Goal: Download file/media

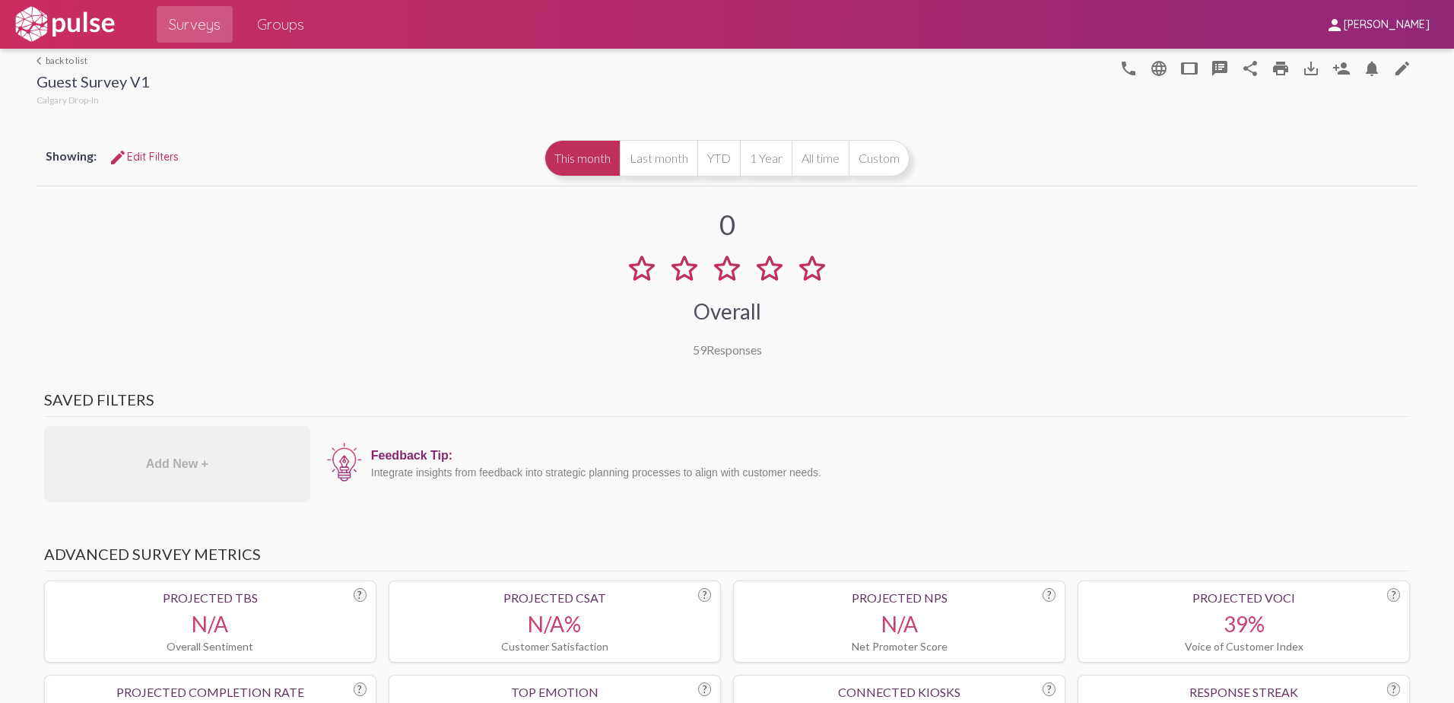
click at [74, 60] on link "arrow_back_ios back to list" at bounding box center [93, 60] width 113 height 11
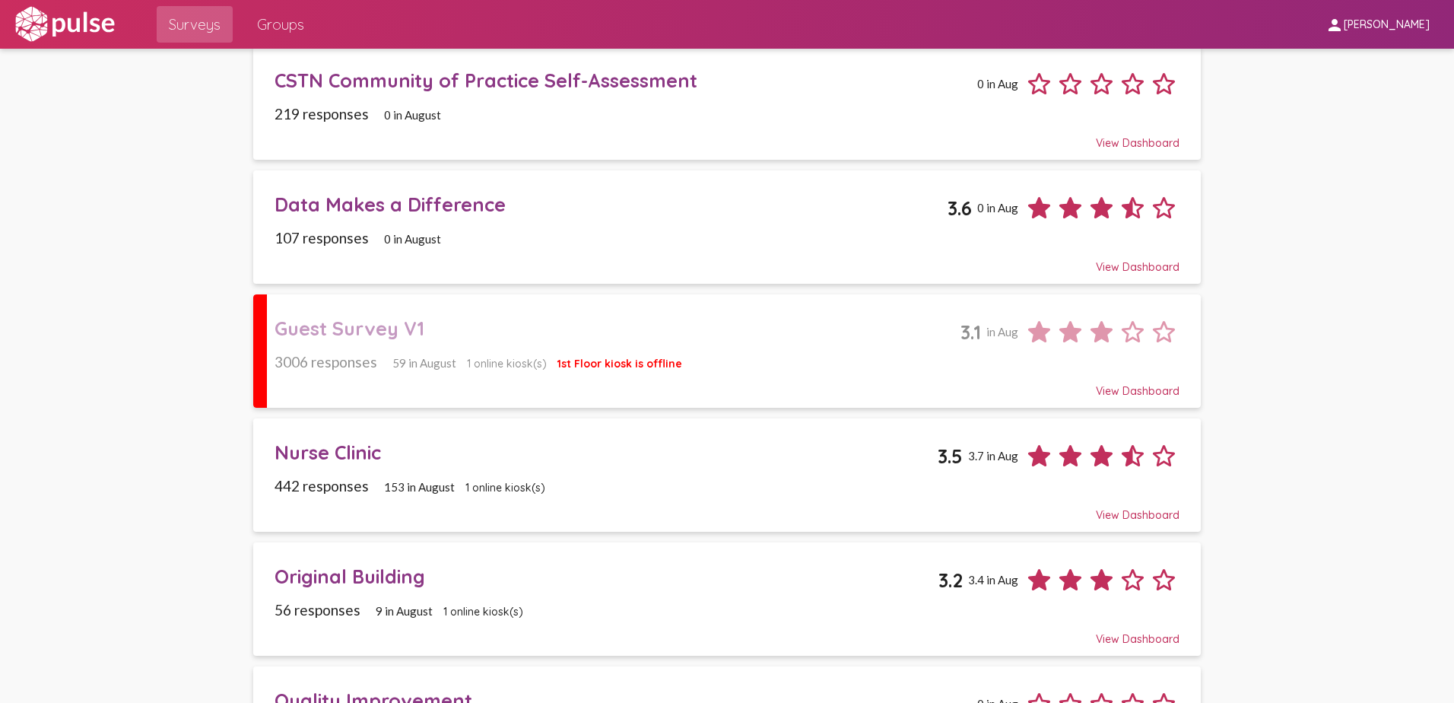
scroll to position [152, 0]
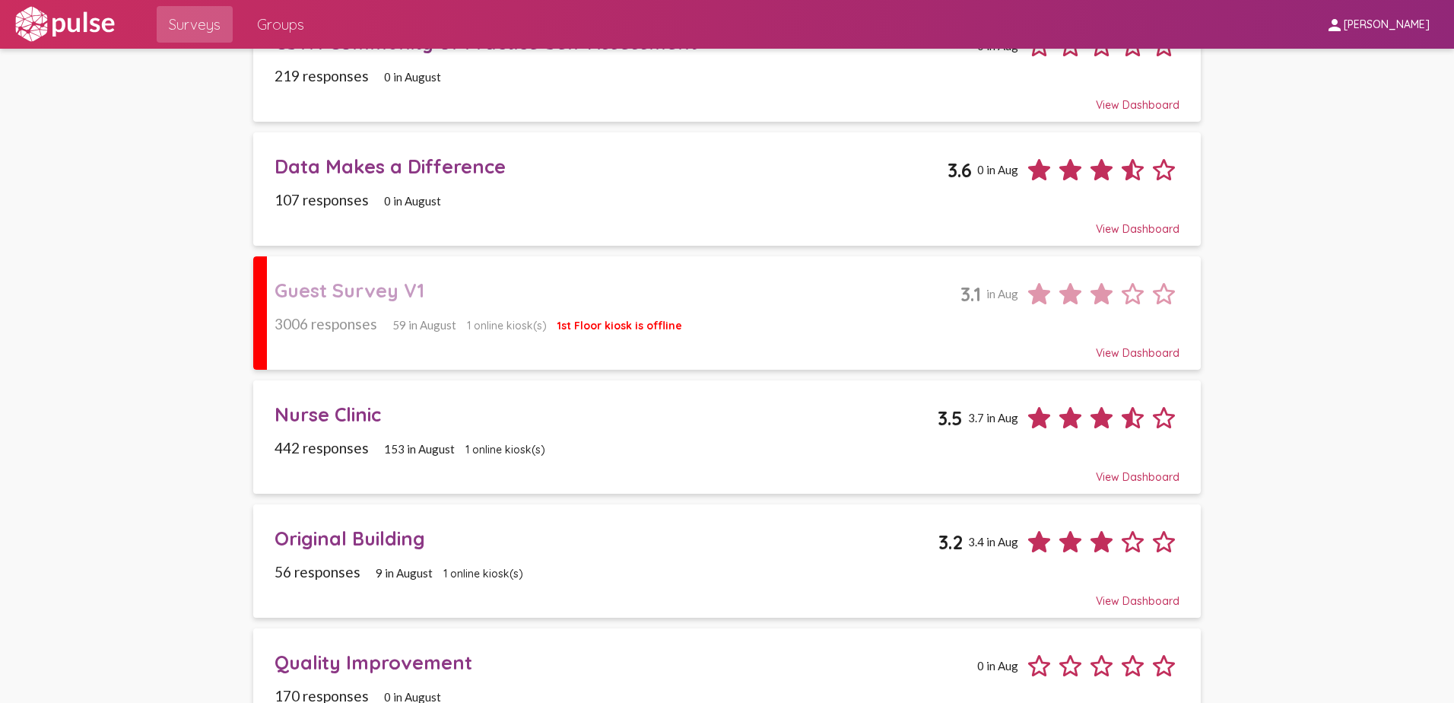
click at [352, 545] on div "Original Building" at bounding box center [607, 538] width 665 height 24
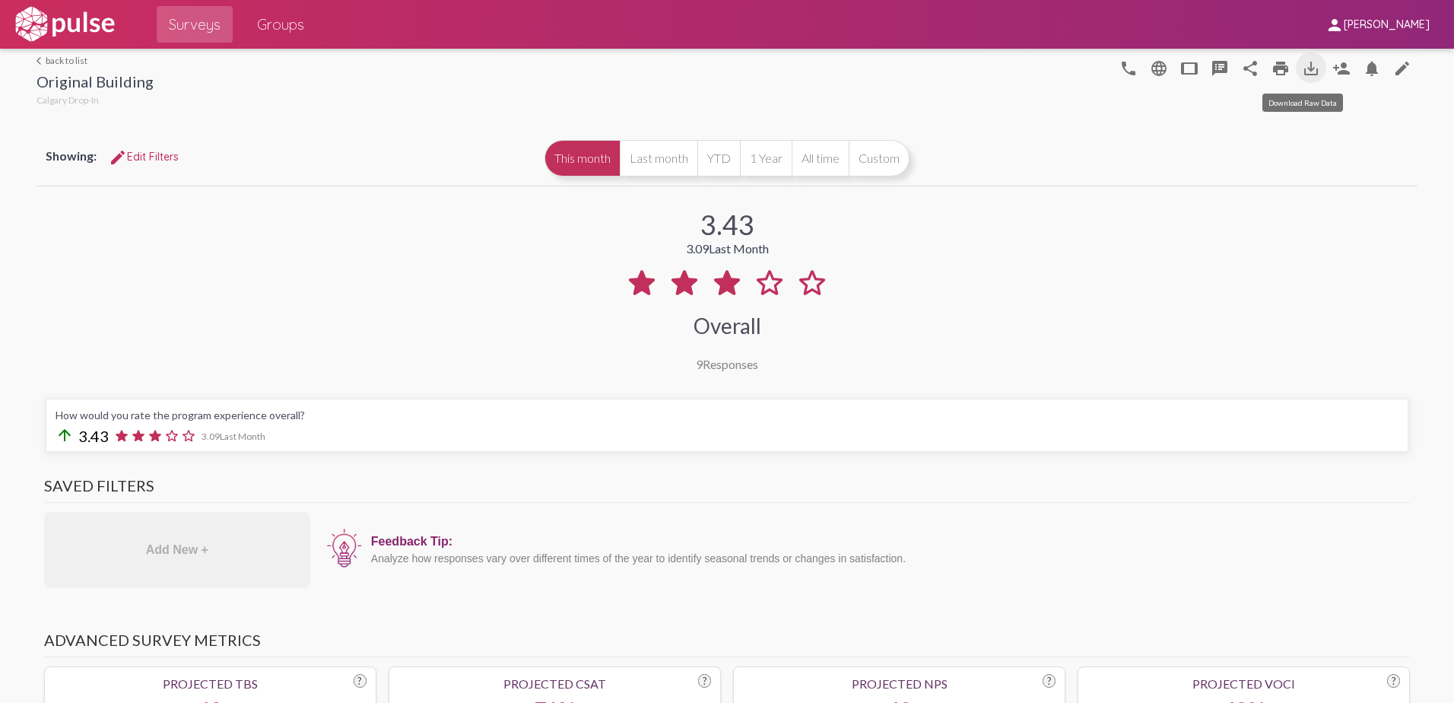
click at [1305, 66] on mat-icon "save_alt" at bounding box center [1311, 68] width 18 height 18
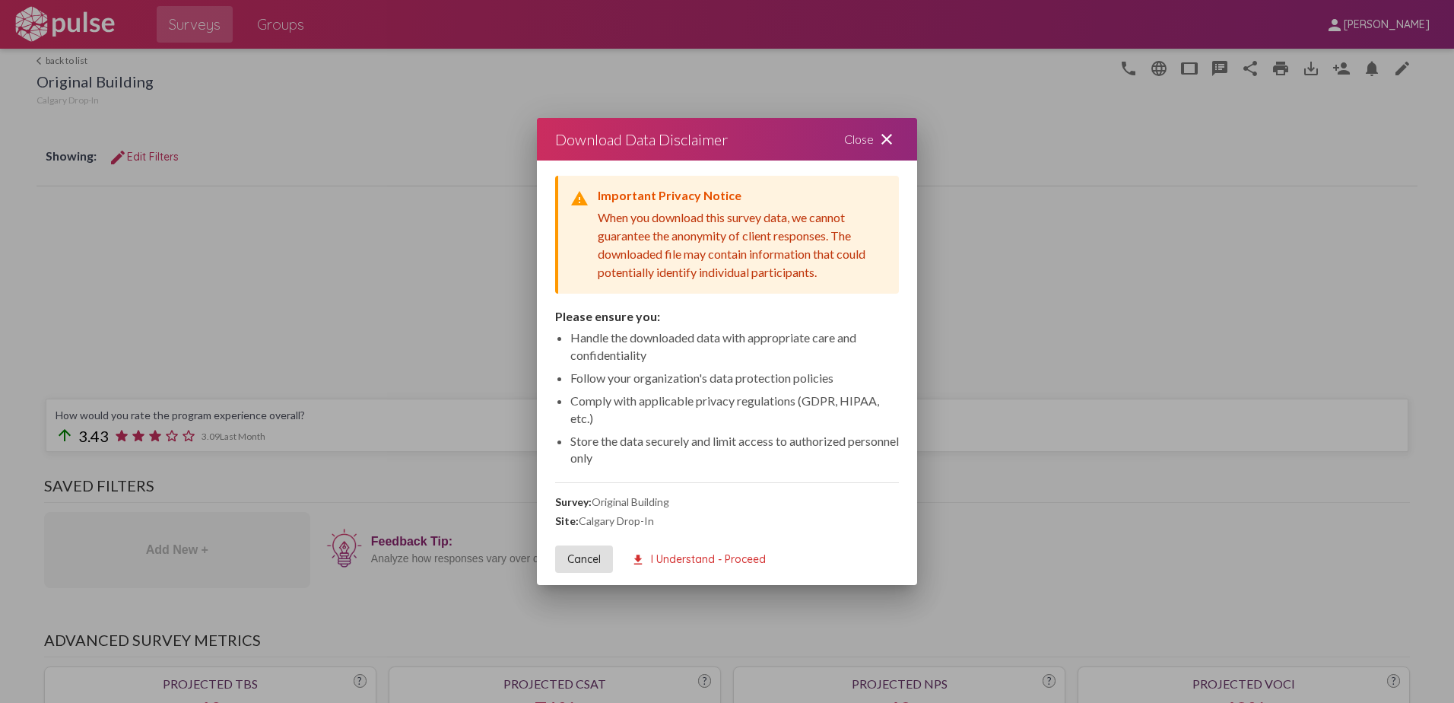
click at [693, 557] on span "download I Understand - Proceed" at bounding box center [698, 559] width 135 height 14
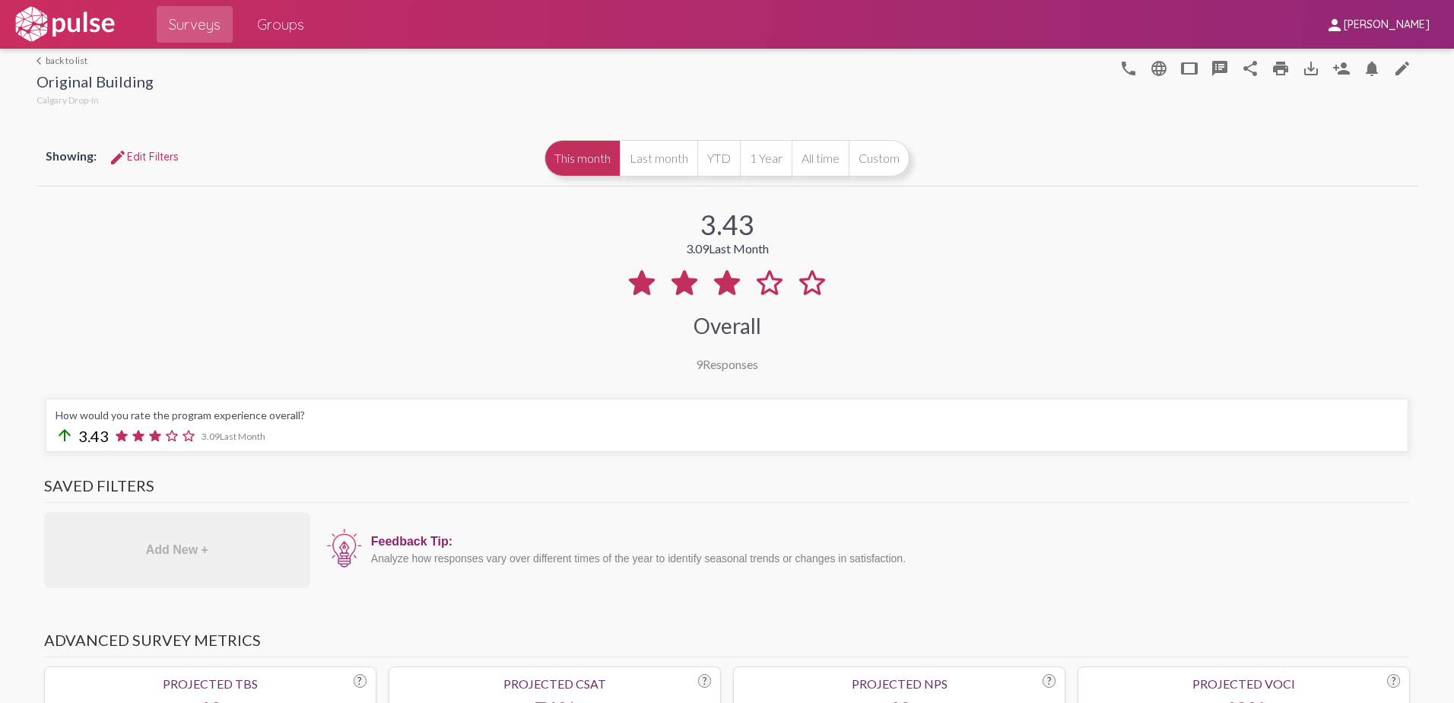
click at [1116, 341] on div "3.43 3.09 Last Month Overall 9 Responses" at bounding box center [727, 280] width 1381 height 182
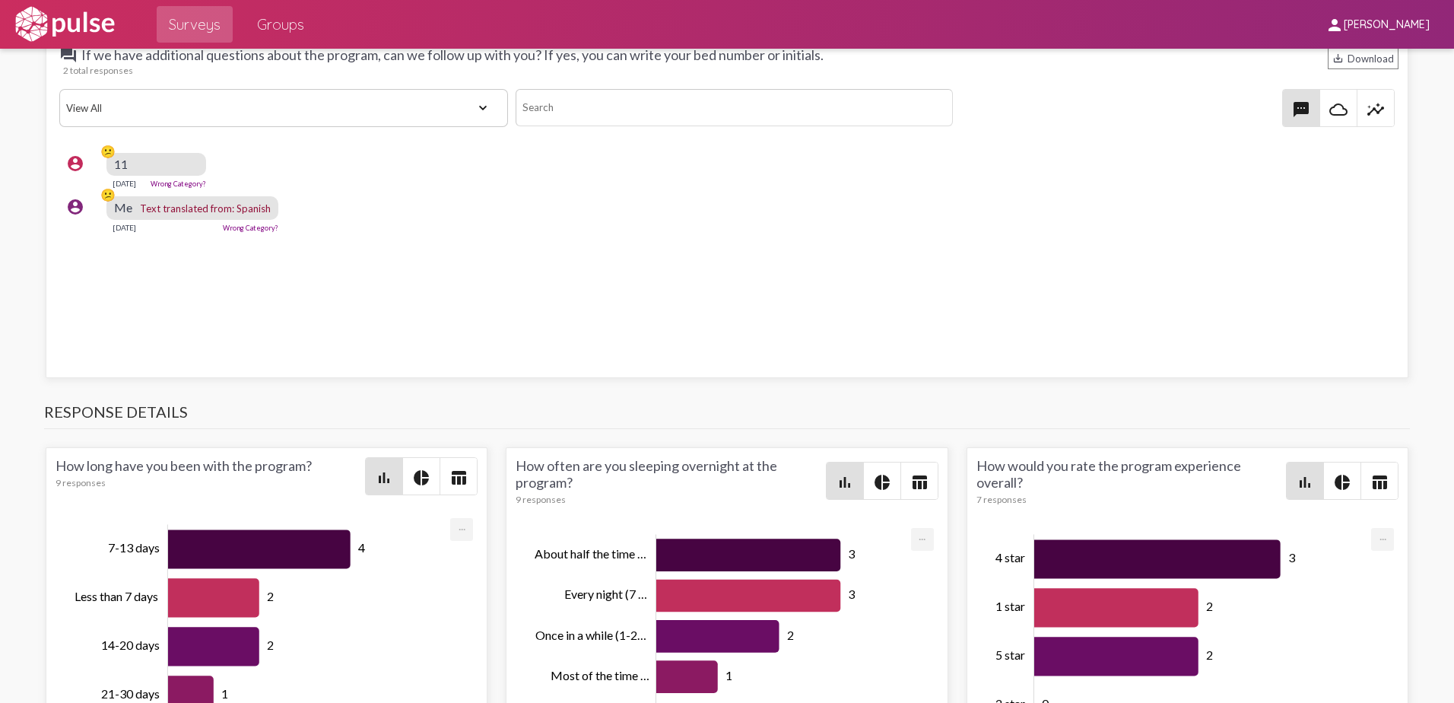
scroll to position [1904, 0]
